Goal: Information Seeking & Learning: Stay updated

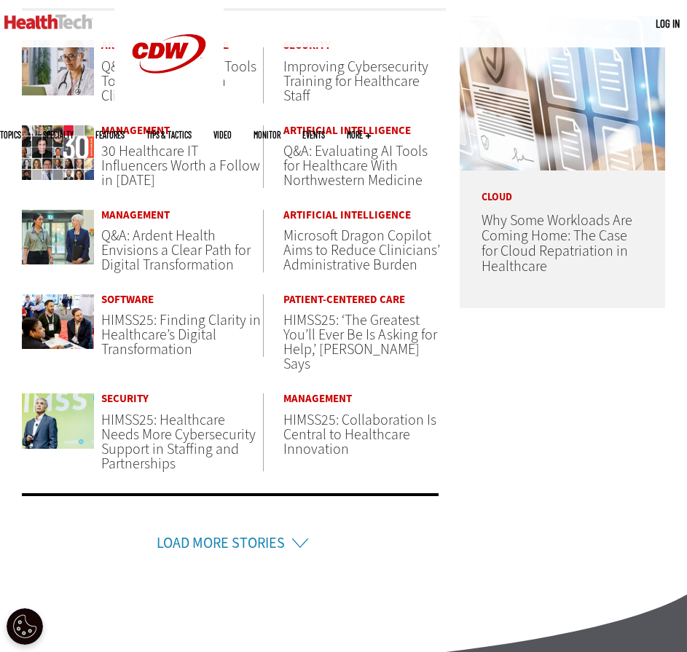
scroll to position [728, 0]
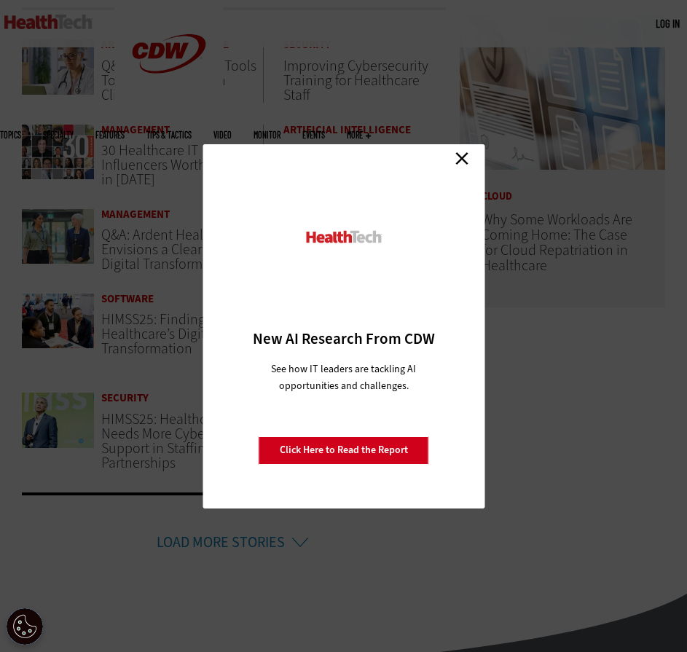
click at [457, 152] on link "Close" at bounding box center [462, 159] width 22 height 22
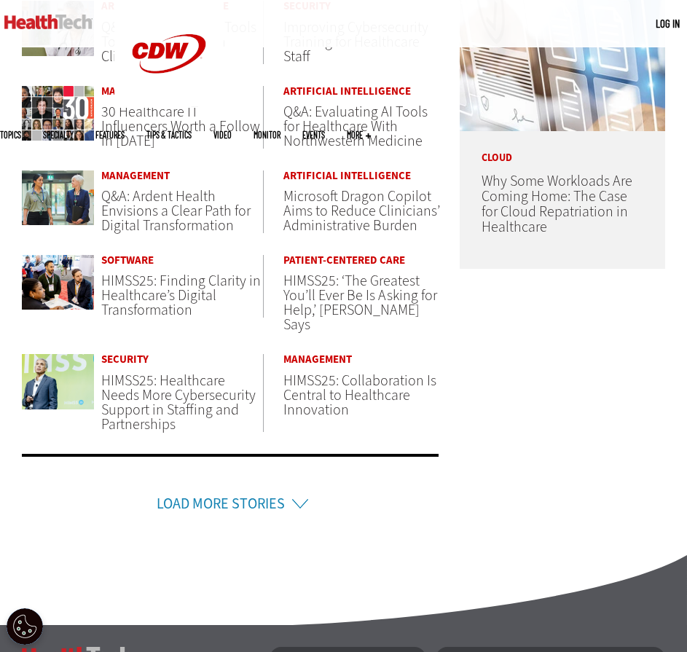
scroll to position [801, 0]
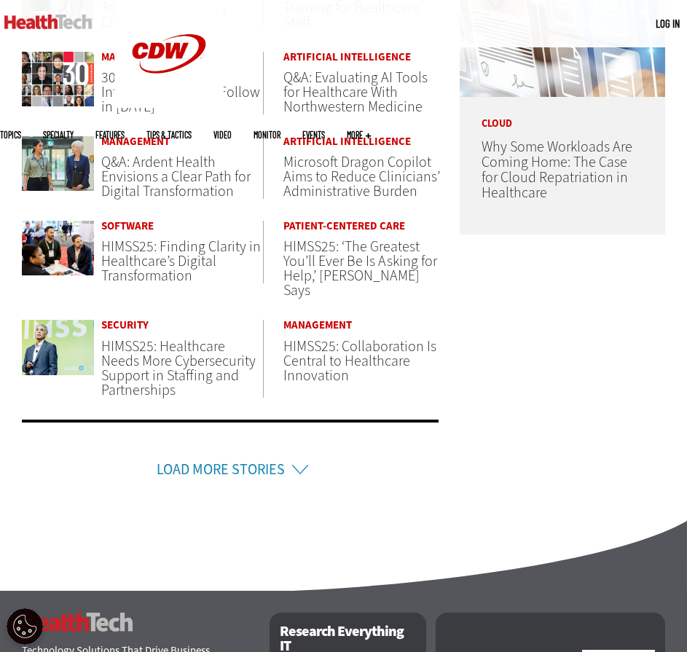
drag, startPoint x: 289, startPoint y: 457, endPoint x: 295, endPoint y: 452, distance: 8.2
click at [289, 457] on li "Load More Stories" at bounding box center [230, 450] width 417 height 61
click at [214, 460] on link "Load More Stories" at bounding box center [221, 470] width 128 height 20
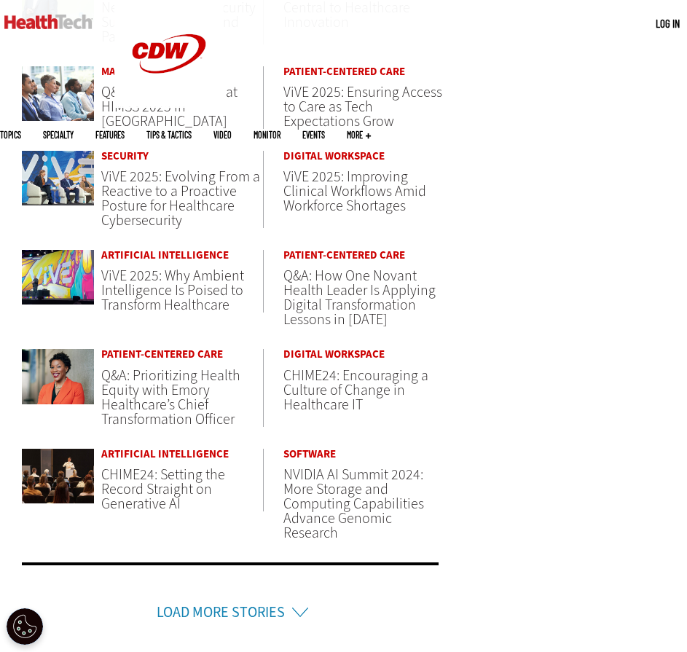
scroll to position [1166, 0]
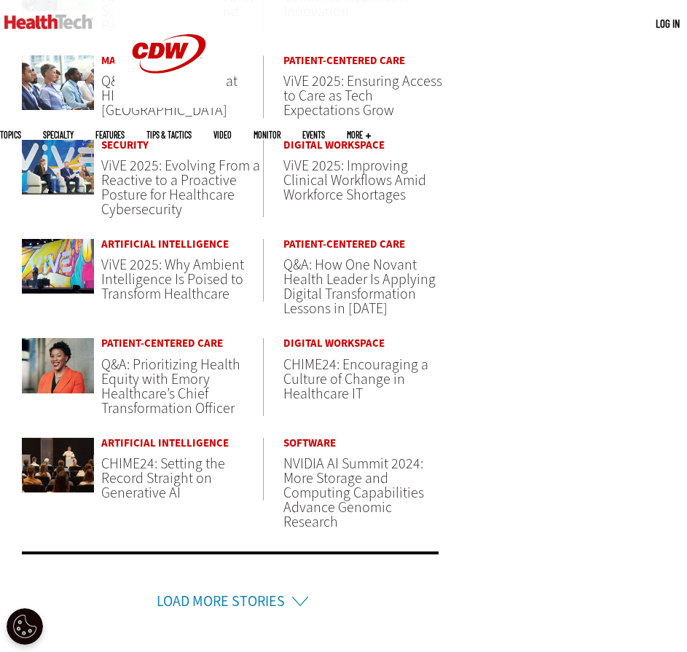
click at [254, 592] on link "Load More Stories" at bounding box center [221, 602] width 128 height 20
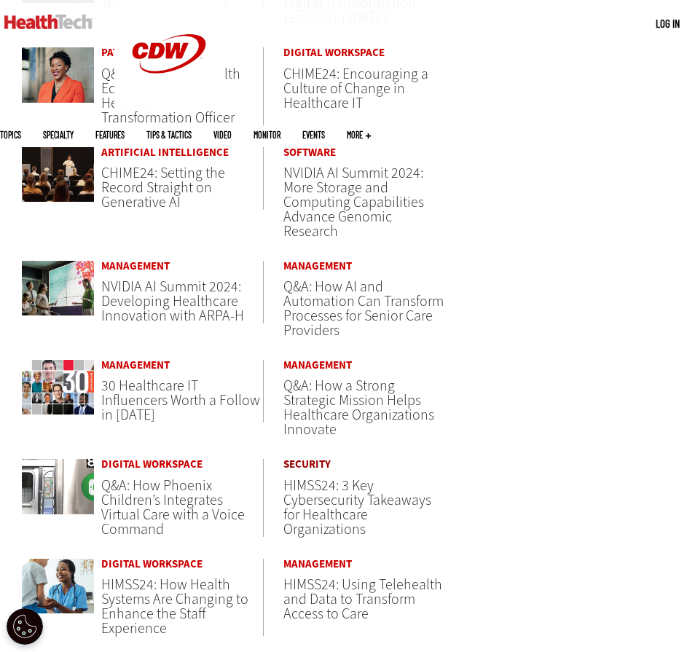
scroll to position [1457, 0]
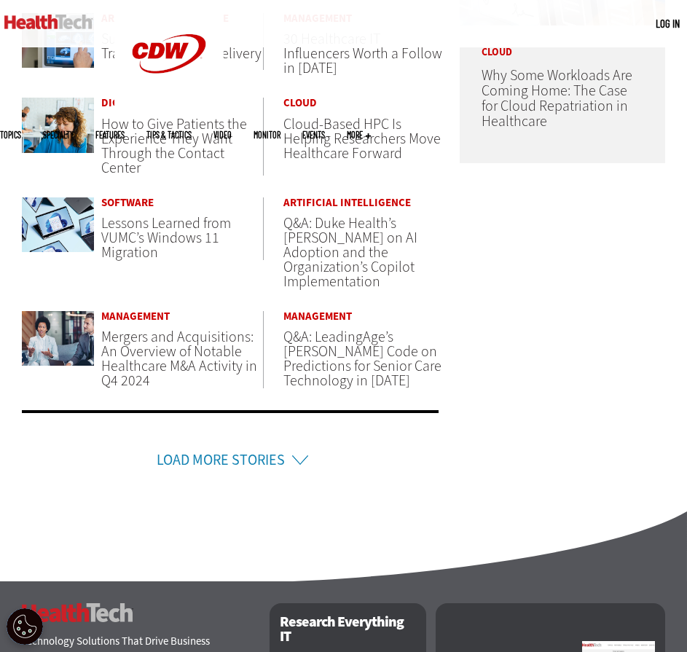
scroll to position [874, 0]
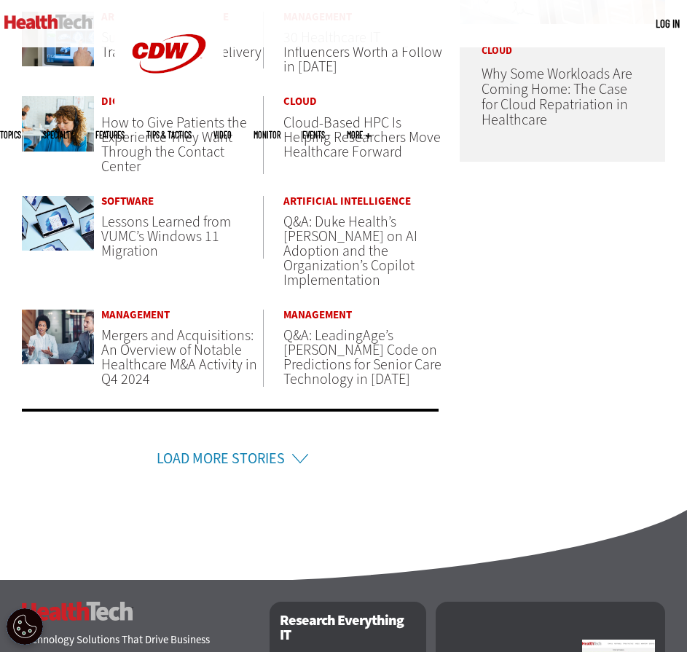
click at [269, 449] on link "Load More Stories" at bounding box center [221, 459] width 128 height 20
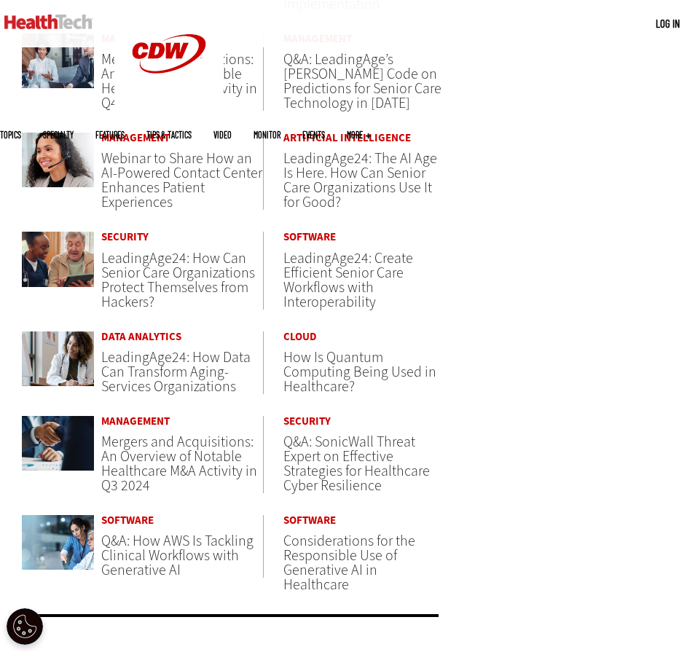
scroll to position [1166, 0]
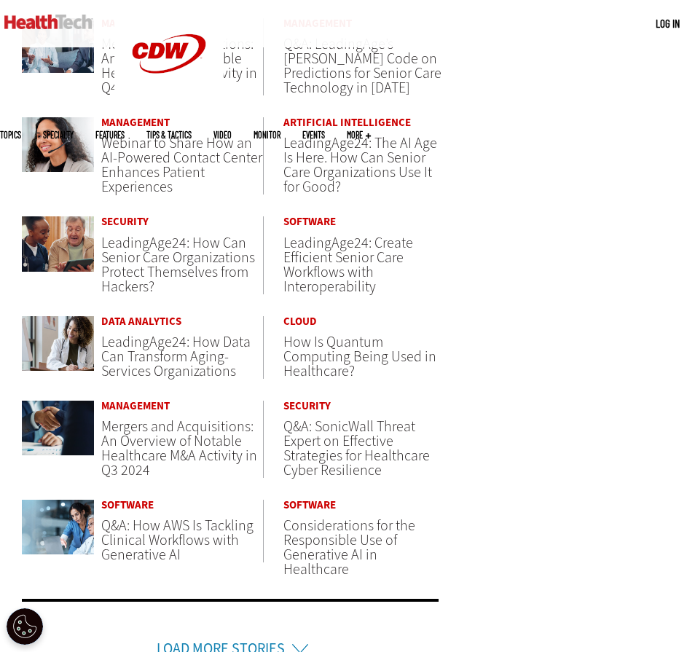
click at [257, 639] on link "Load More Stories" at bounding box center [221, 649] width 128 height 20
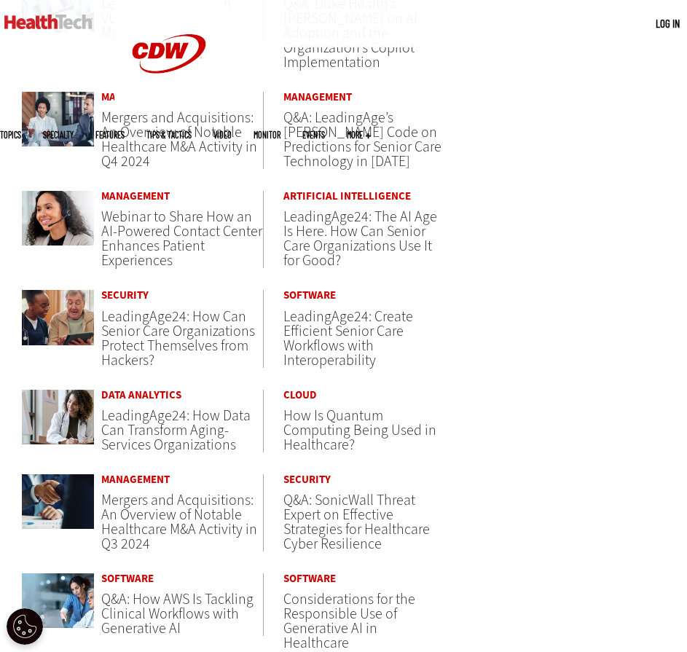
scroll to position [1093, 0]
